Goal: Information Seeking & Learning: Learn about a topic

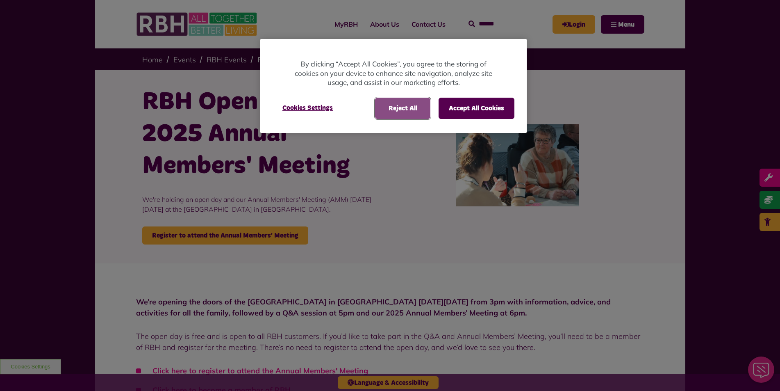
click at [415, 111] on button "Reject All" at bounding box center [402, 108] width 55 height 21
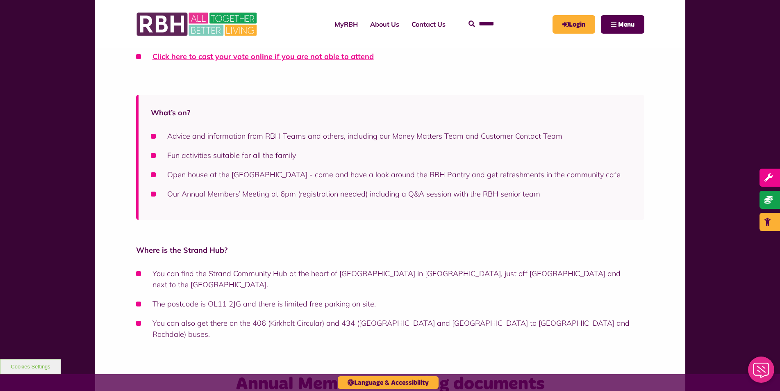
scroll to position [246, 0]
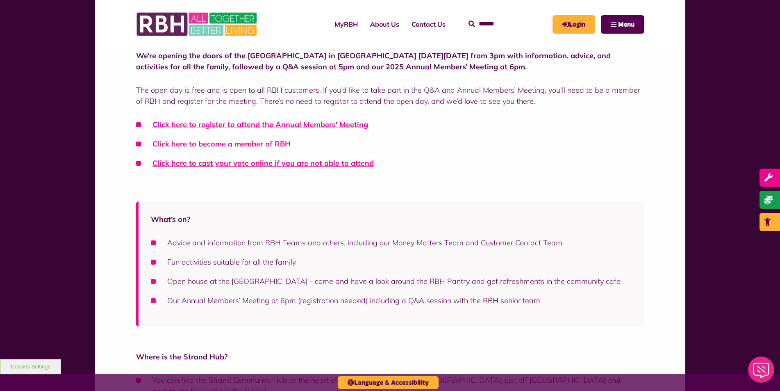
click at [152, 242] on li "Advice and information from RBH Teams and others, including our Money Matters T…" at bounding box center [391, 242] width 481 height 11
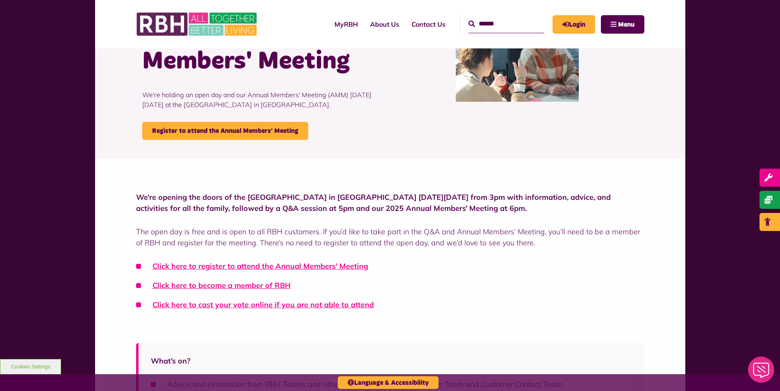
scroll to position [82, 0]
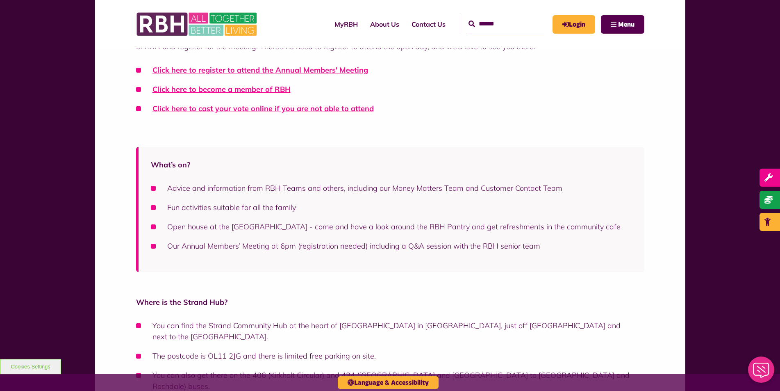
scroll to position [533, 0]
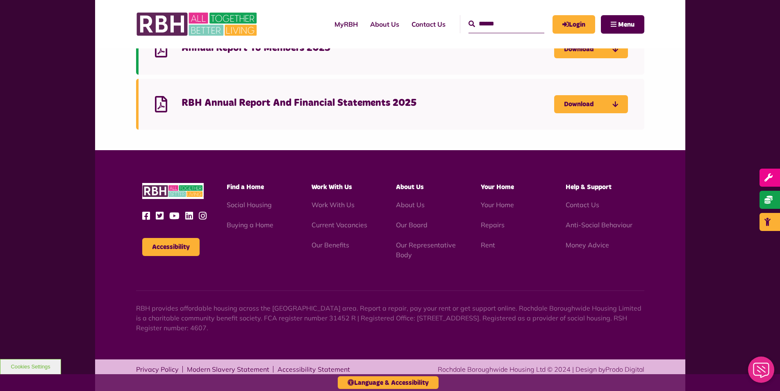
scroll to position [806, 0]
